Goal: Find specific page/section: Find specific page/section

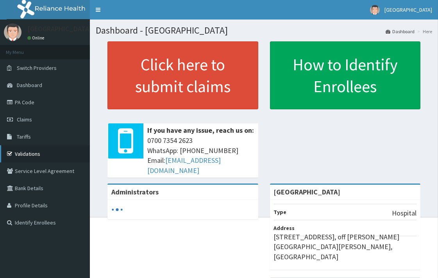
click at [32, 153] on link "Validations" at bounding box center [45, 153] width 90 height 17
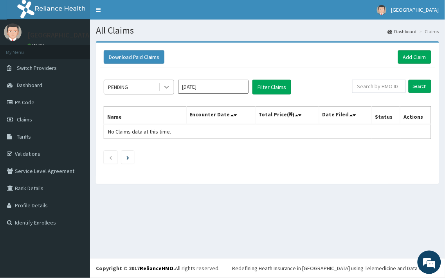
click at [163, 88] on icon at bounding box center [167, 87] width 8 height 8
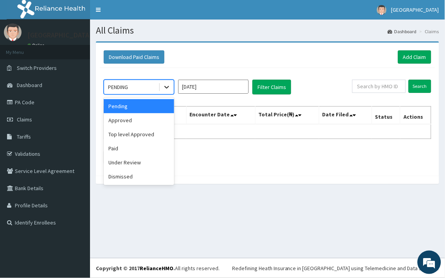
click at [163, 88] on icon at bounding box center [167, 87] width 8 height 8
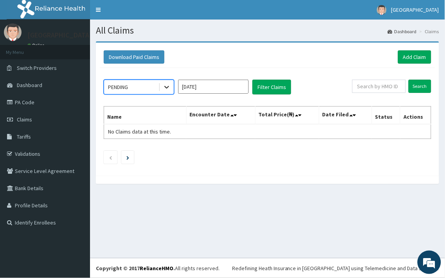
click at [164, 90] on icon at bounding box center [167, 87] width 8 height 8
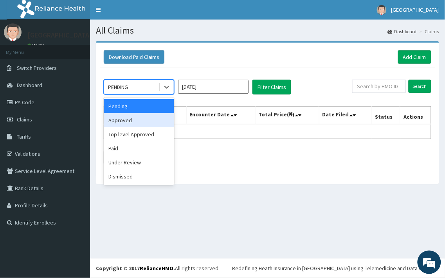
click at [155, 121] on div "Approved" at bounding box center [139, 120] width 70 height 14
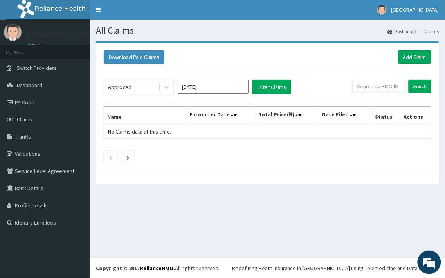
click at [275, 79] on div "Approved Sep 2025 Filter Claims Search Name Encounter Date Total Price(₦) Date …" at bounding box center [267, 120] width 335 height 104
click at [276, 84] on button "Filter Claims" at bounding box center [271, 87] width 39 height 15
click at [174, 73] on div "Approved Sep 2025 Filter Claims Search Name Encounter Date Total Price(₦) Date …" at bounding box center [267, 120] width 335 height 104
click at [170, 80] on div at bounding box center [167, 87] width 14 height 14
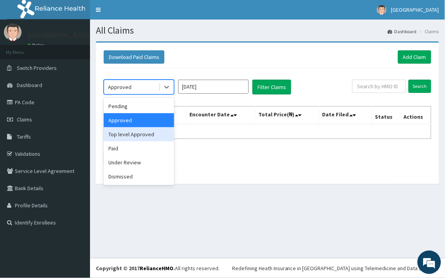
click at [157, 137] on div "Top level Approved" at bounding box center [139, 134] width 70 height 14
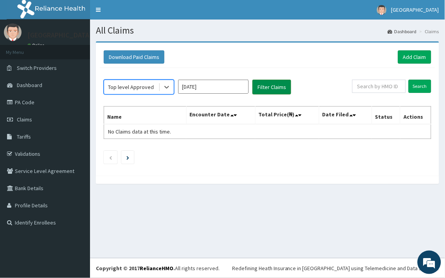
drag, startPoint x: 280, startPoint y: 79, endPoint x: 278, endPoint y: 86, distance: 7.7
click at [279, 83] on div "option Top level Approved, selected. Select is focused ,type to refine list, pr…" at bounding box center [267, 120] width 335 height 104
click at [276, 94] on button "Filter Claims" at bounding box center [271, 87] width 39 height 15
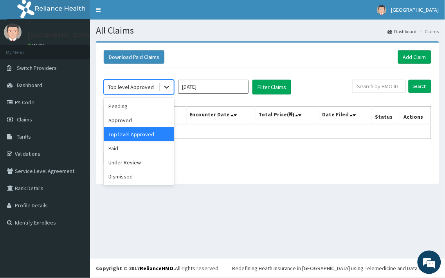
click at [166, 91] on div at bounding box center [167, 87] width 14 height 14
click at [161, 152] on div "Paid" at bounding box center [139, 149] width 70 height 14
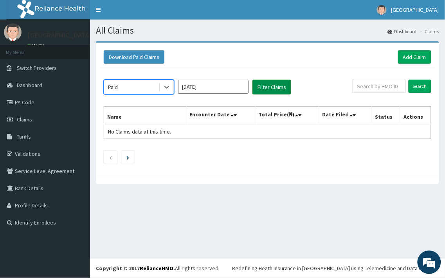
click at [281, 88] on button "Filter Claims" at bounding box center [271, 87] width 39 height 15
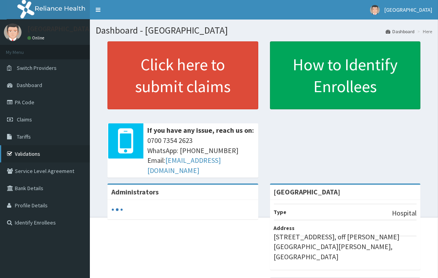
click at [23, 157] on link "Validations" at bounding box center [45, 153] width 90 height 17
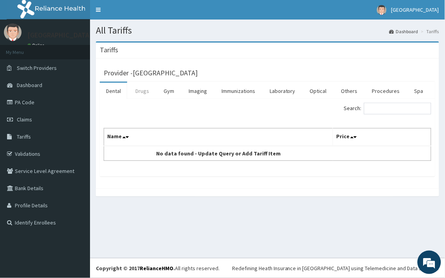
click at [146, 97] on link "Drugs" at bounding box center [142, 91] width 26 height 16
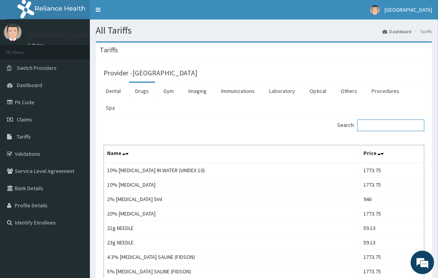
click at [380, 120] on input "Search:" at bounding box center [390, 126] width 67 height 12
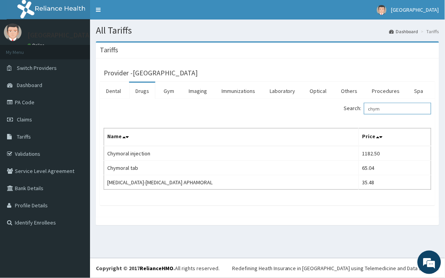
type input "chym"
click at [35, 157] on link "Validations" at bounding box center [45, 153] width 90 height 17
